Goal: Register for event/course

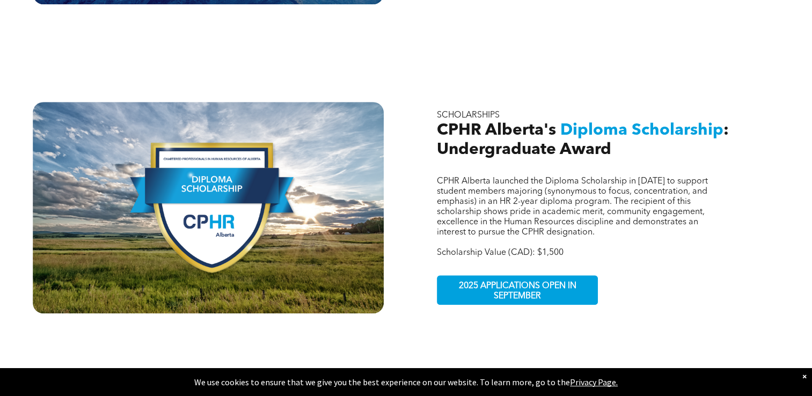
scroll to position [647, 0]
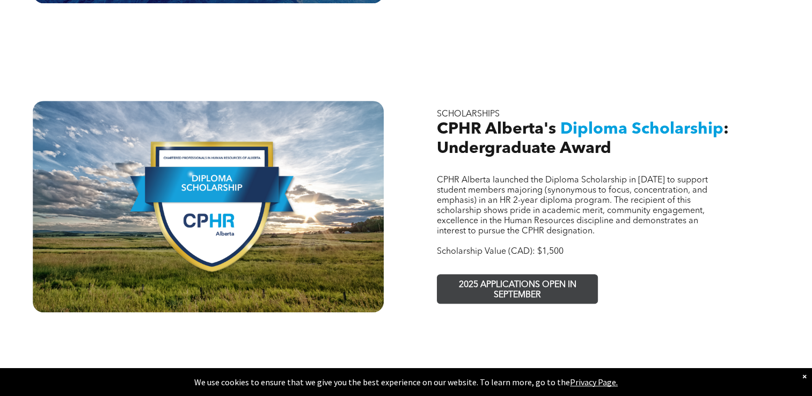
click at [485, 275] on span "2025 APPLICATIONS OPEN IN SEPTEMBER" at bounding box center [517, 290] width 157 height 31
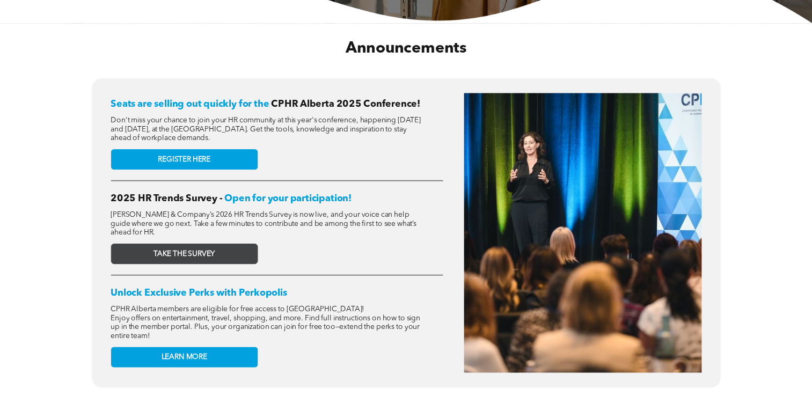
scroll to position [339, 0]
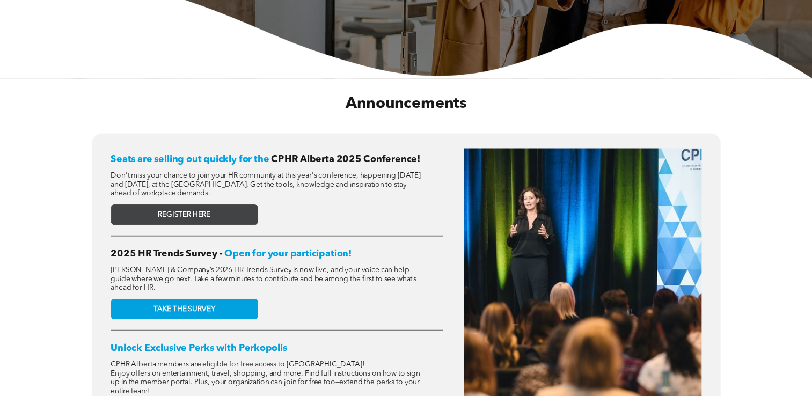
click at [223, 214] on link "REGISTER HERE" at bounding box center [184, 214] width 147 height 20
